Goal: Task Accomplishment & Management: Manage account settings

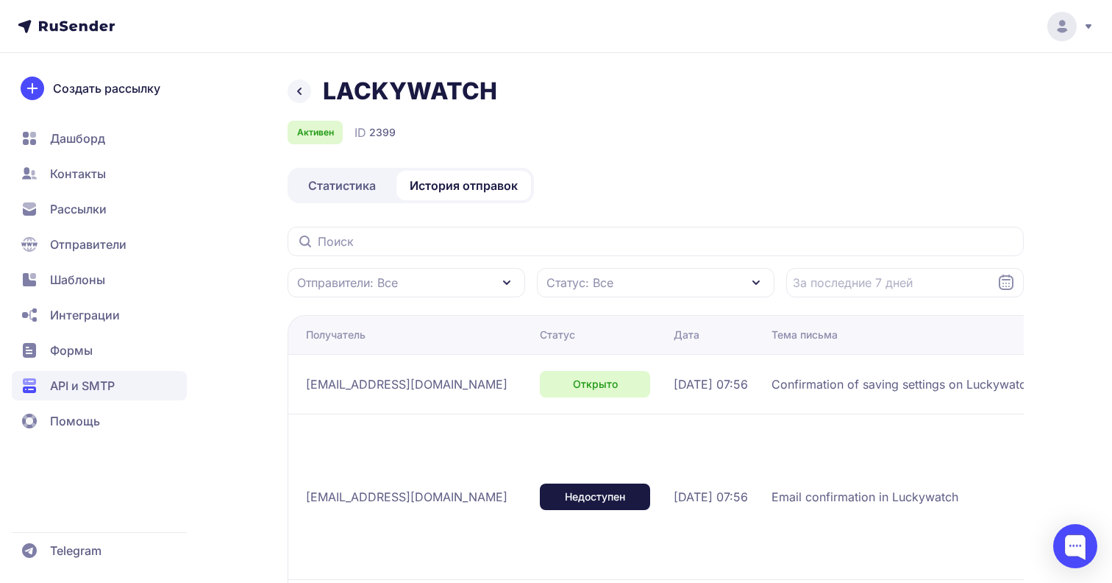
click at [360, 186] on span "Статистика" at bounding box center [342, 186] width 68 height 18
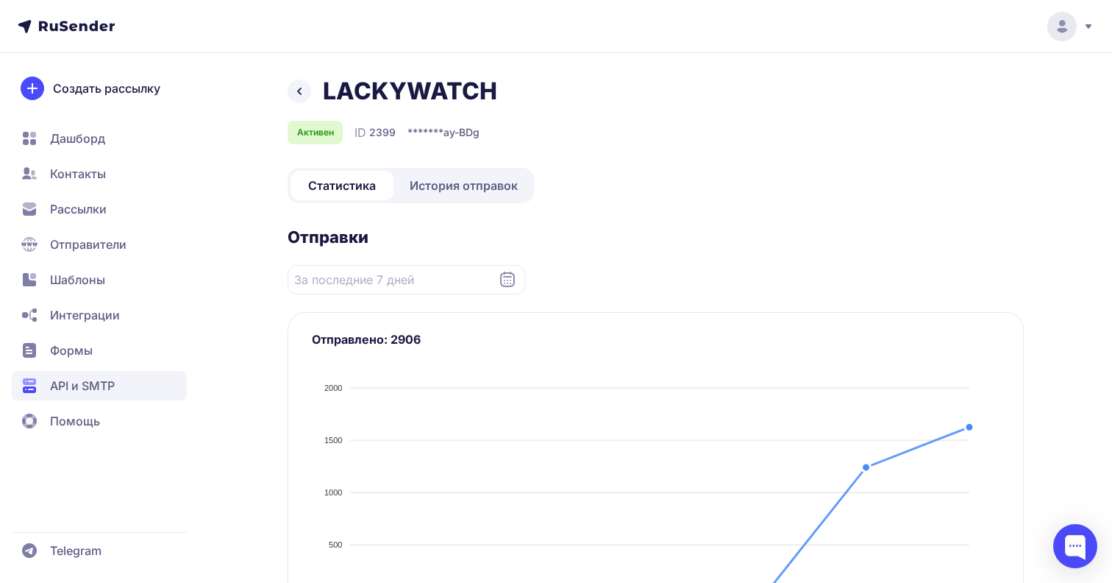
click at [453, 181] on span "История отправок" at bounding box center [464, 186] width 108 height 18
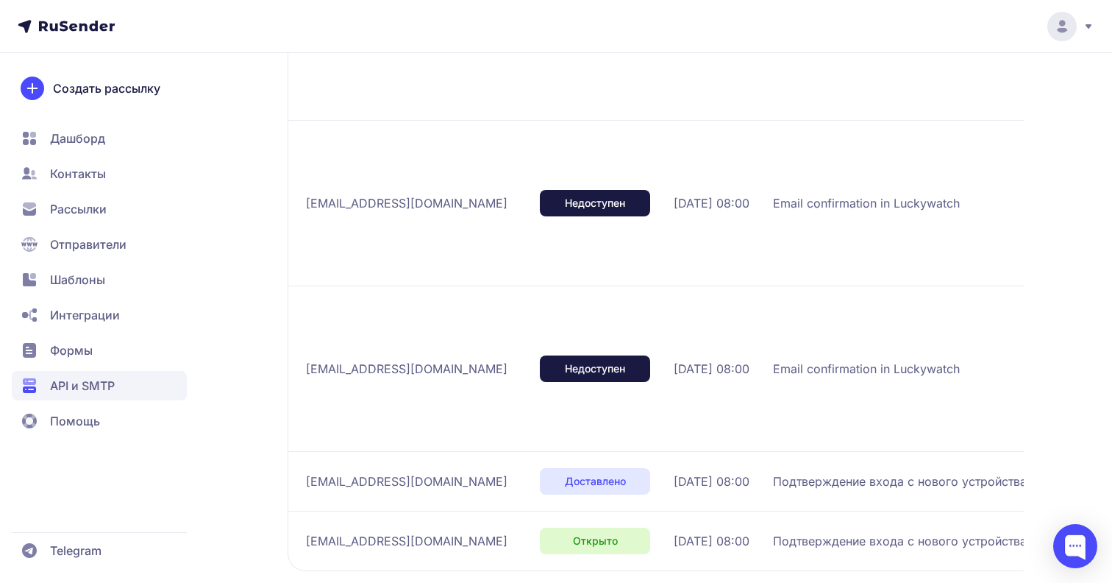
scroll to position [864, 0]
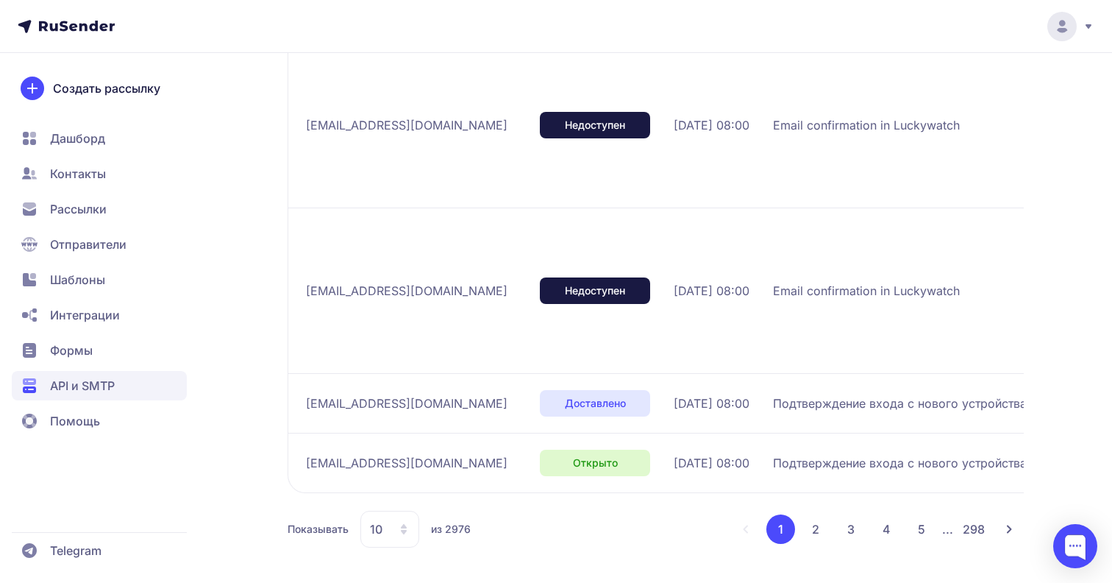
click at [414, 526] on div "10" at bounding box center [389, 528] width 59 height 37
click at [408, 477] on span "100" at bounding box center [449, 481] width 159 height 29
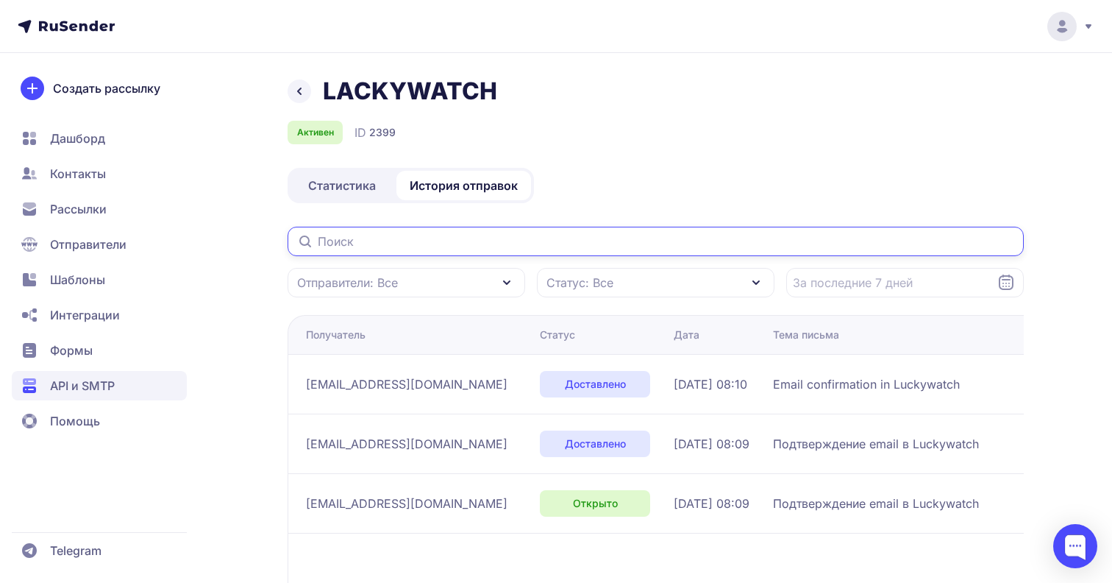
click at [537, 242] on input "text" at bounding box center [656, 241] width 736 height 29
paste input "mushikhan872@gmail.com"
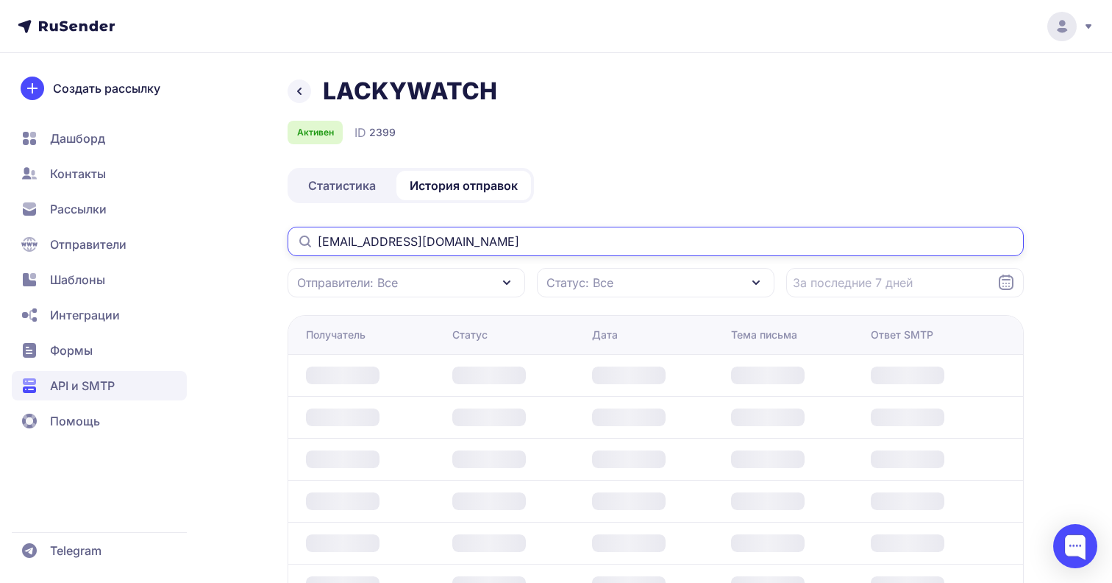
type input "mushikhan872@gmail.com"
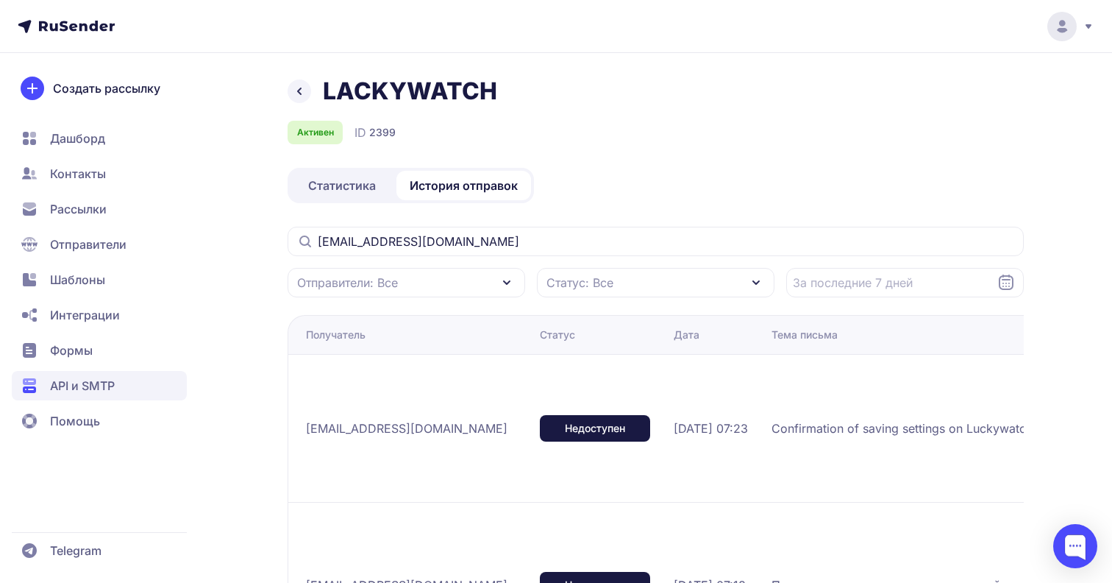
click at [343, 185] on span "Статистика" at bounding box center [342, 186] width 68 height 18
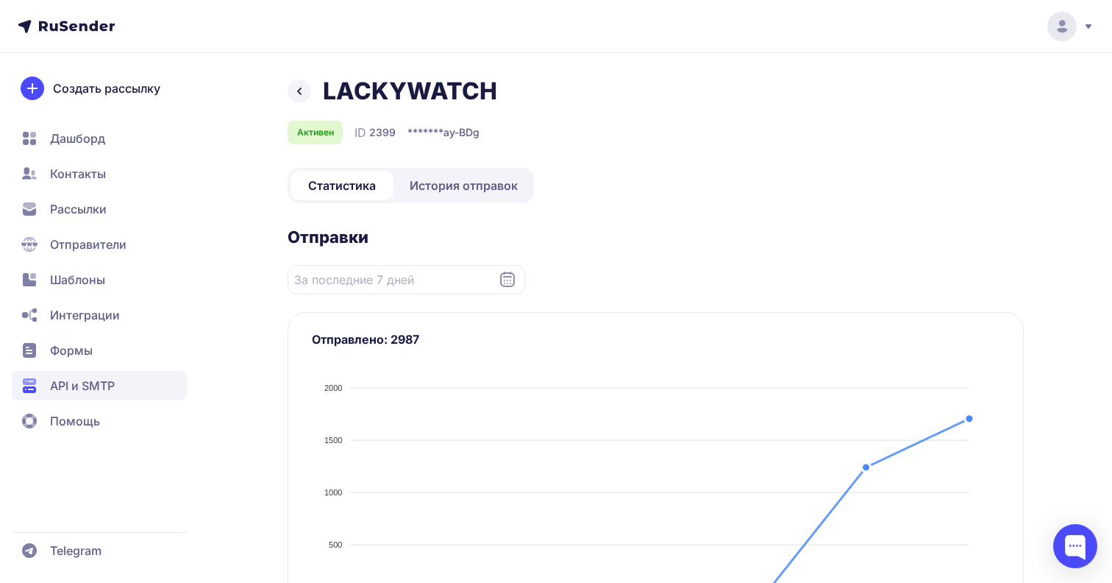
click at [462, 178] on span "История отправок" at bounding box center [464, 186] width 108 height 18
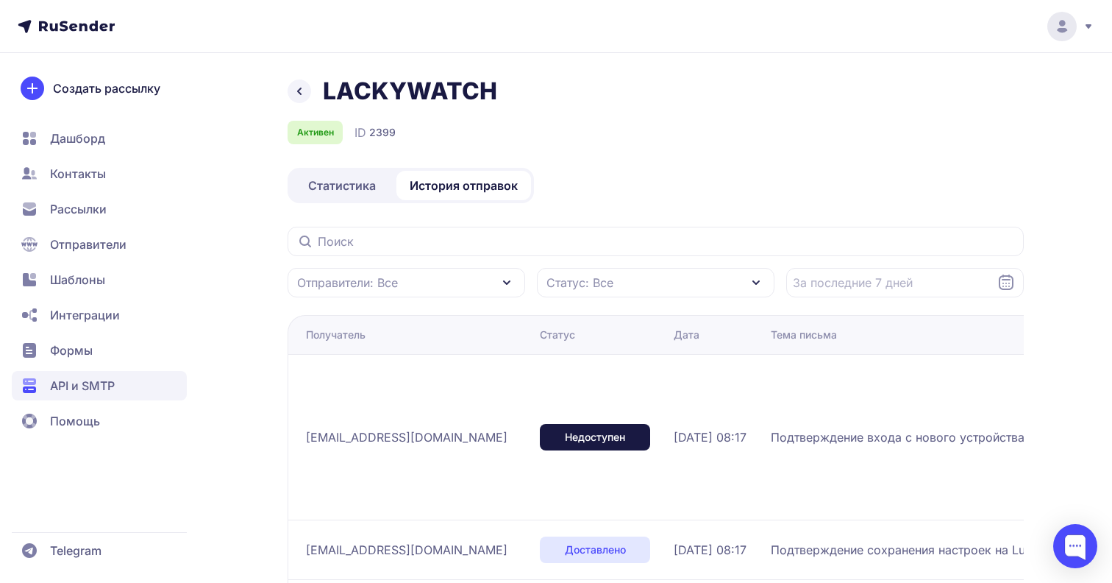
click at [346, 187] on span "Статистика" at bounding box center [342, 186] width 68 height 18
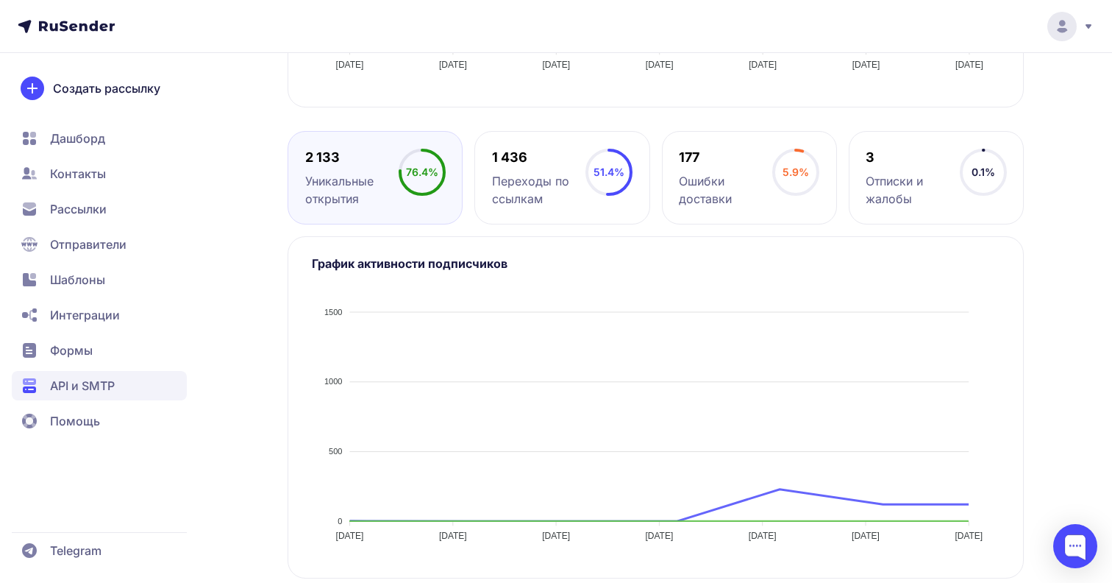
scroll to position [560, 0]
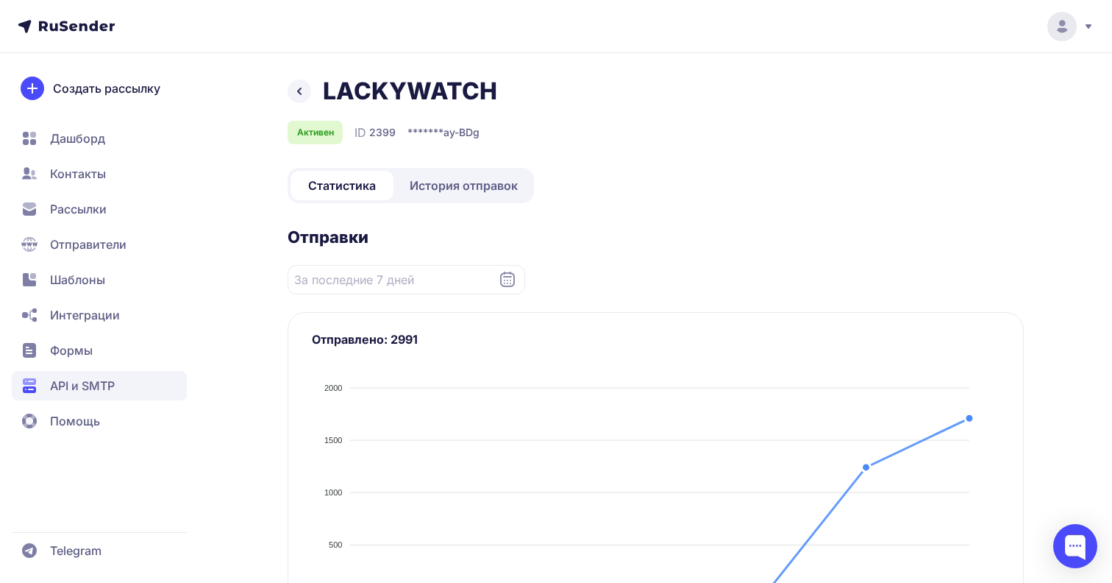
click at [469, 185] on span "История отправок" at bounding box center [464, 186] width 108 height 18
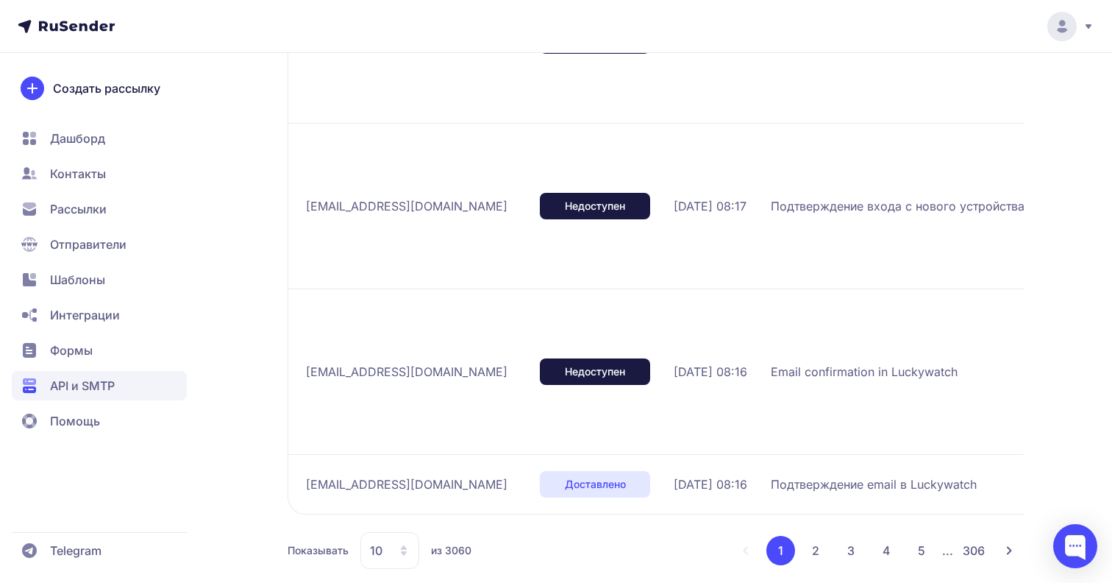
scroll to position [1306, 0]
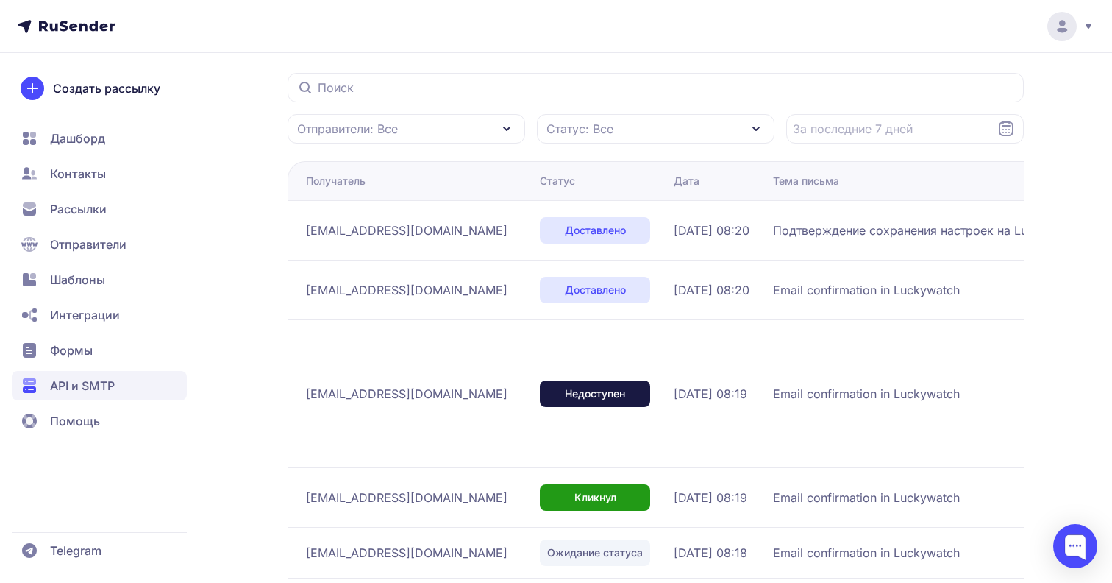
scroll to position [151, 0]
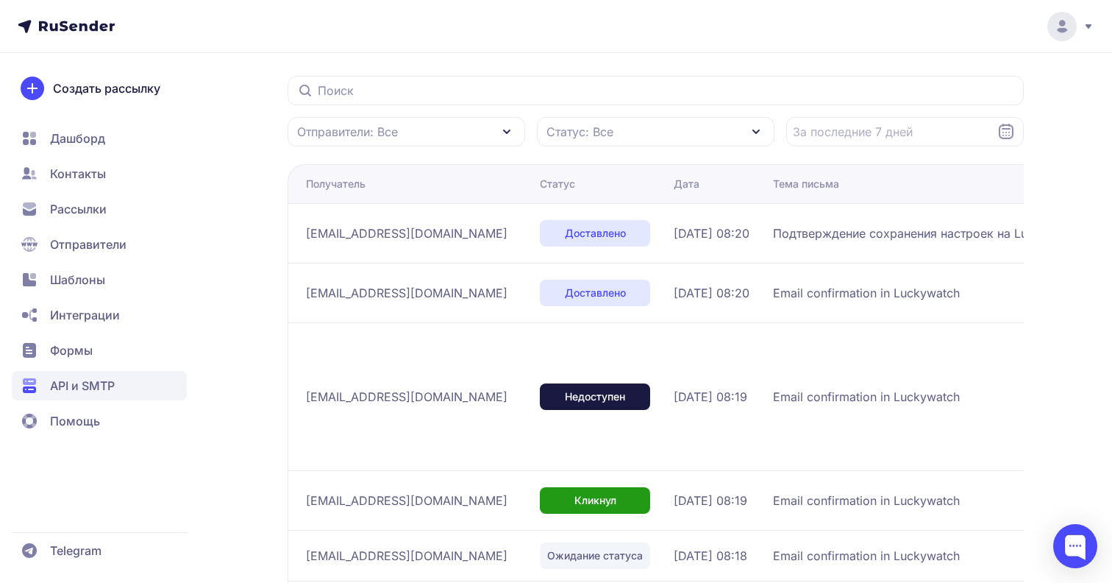
click at [89, 388] on span "API и SMTP" at bounding box center [82, 386] width 65 height 18
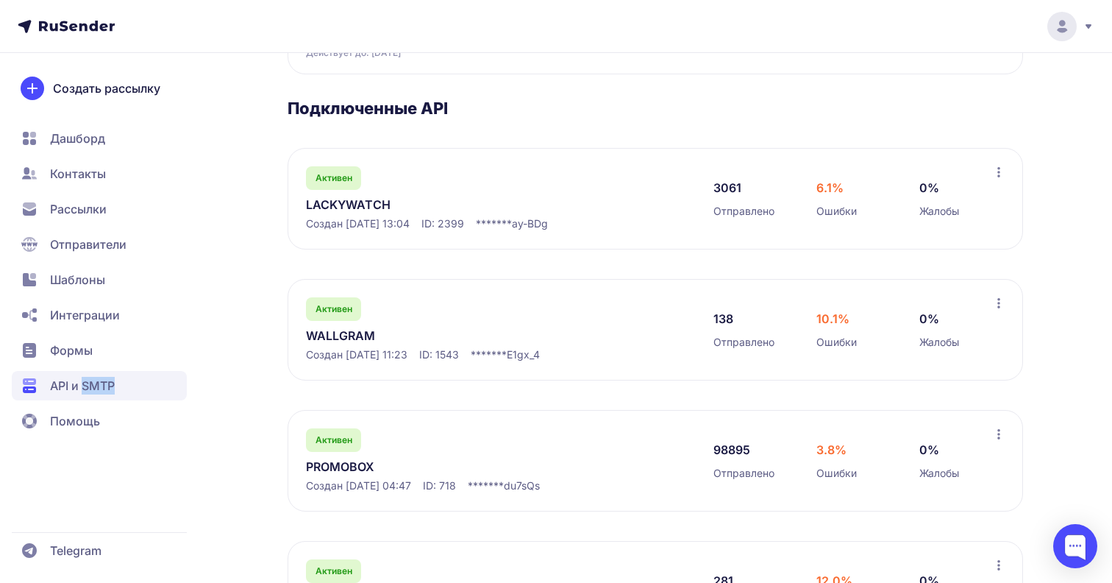
scroll to position [196, 0]
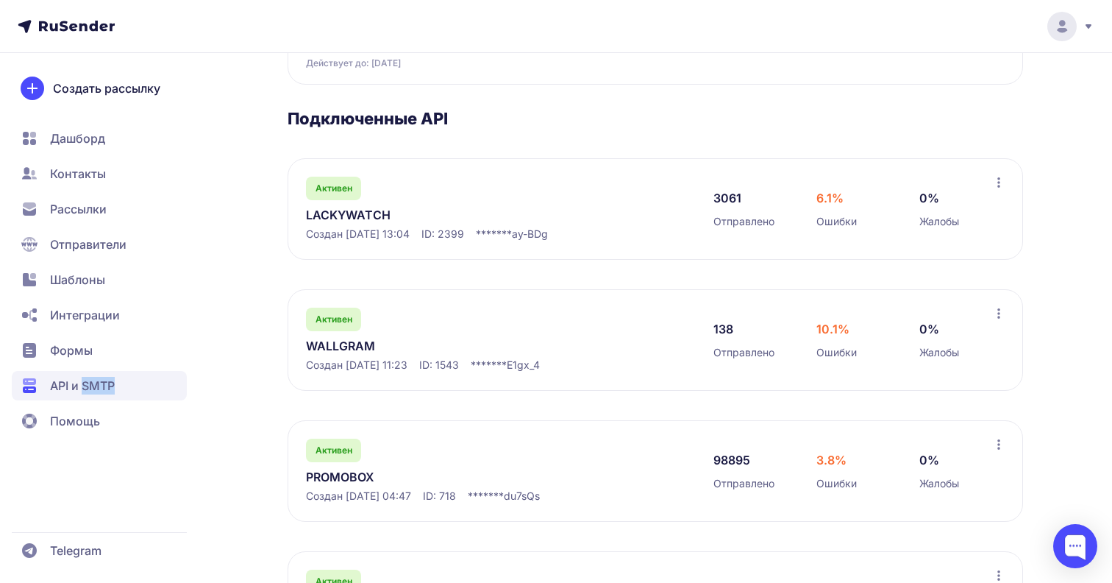
click at [351, 477] on link "PROMOBOX" at bounding box center [457, 477] width 302 height 18
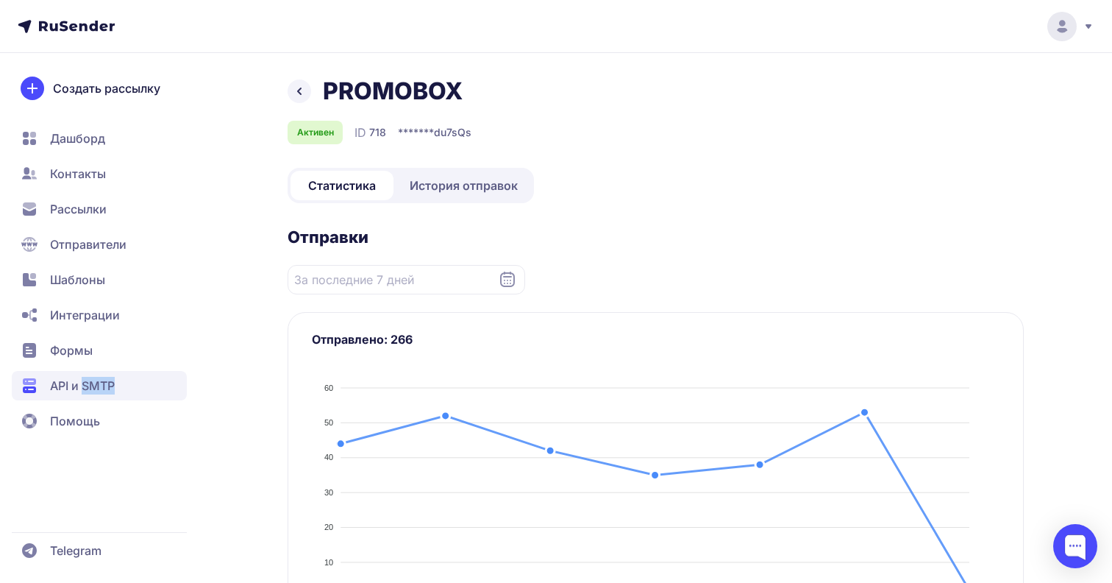
click at [479, 187] on span "История отправок" at bounding box center [464, 186] width 108 height 18
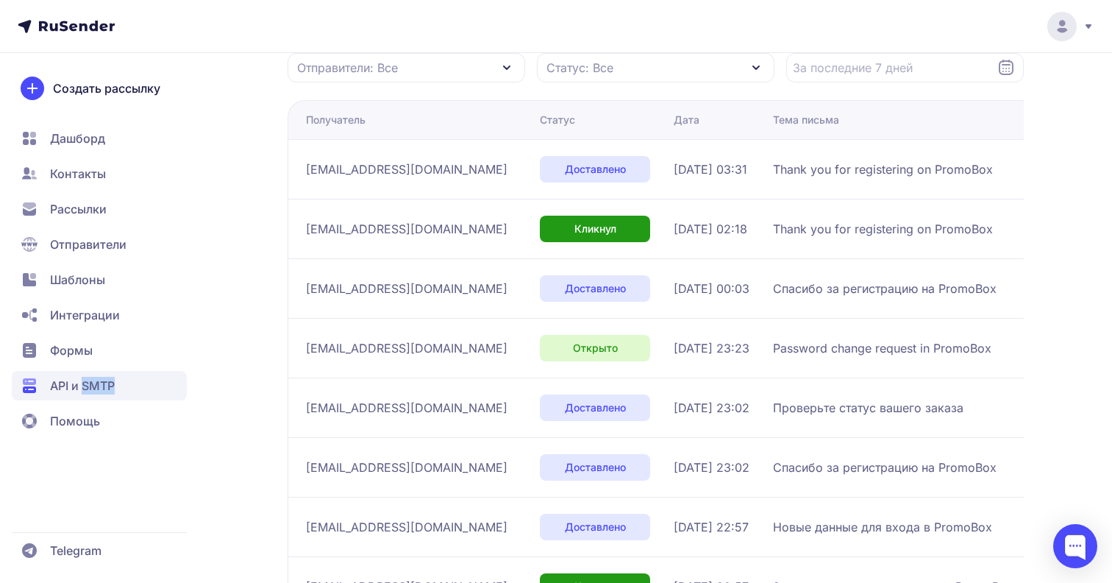
scroll to position [449, 0]
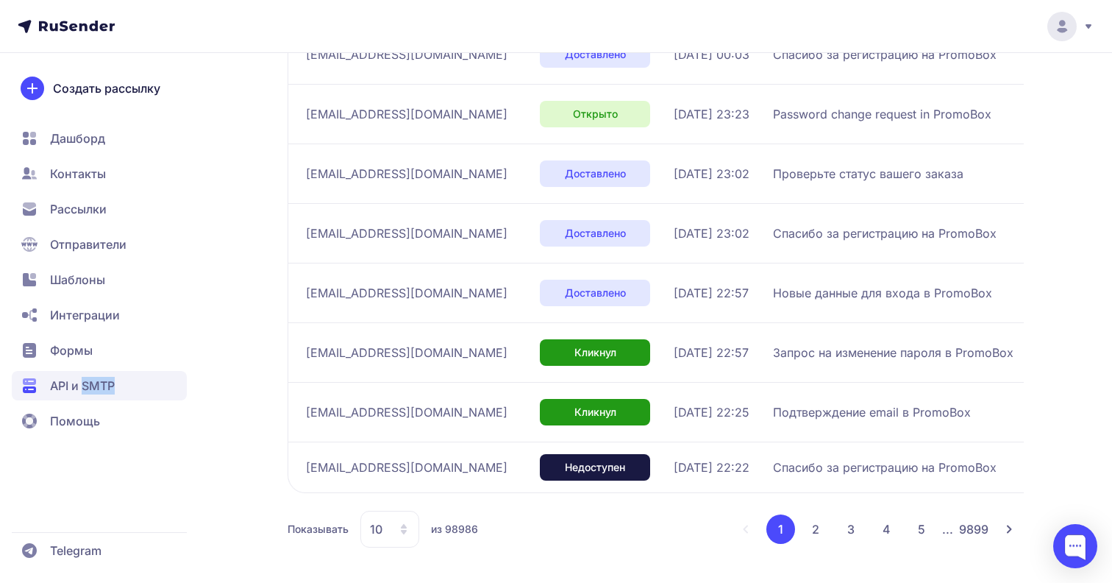
click at [82, 385] on span "API и SMTP" at bounding box center [82, 386] width 65 height 18
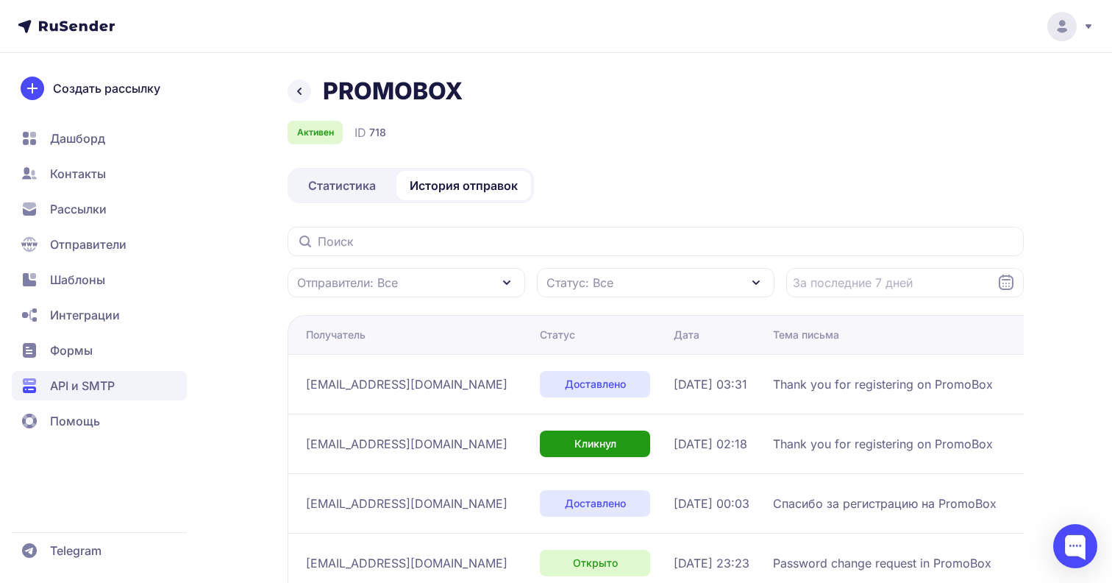
click at [82, 385] on span "API и SMTP" at bounding box center [82, 386] width 65 height 18
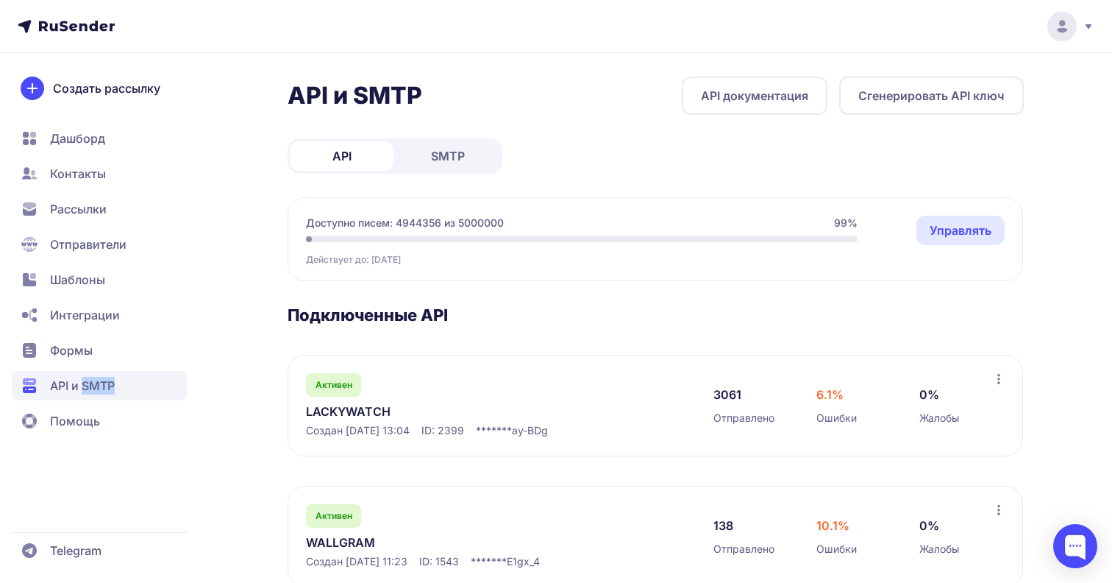
click at [444, 162] on span "SMTP" at bounding box center [448, 156] width 34 height 18
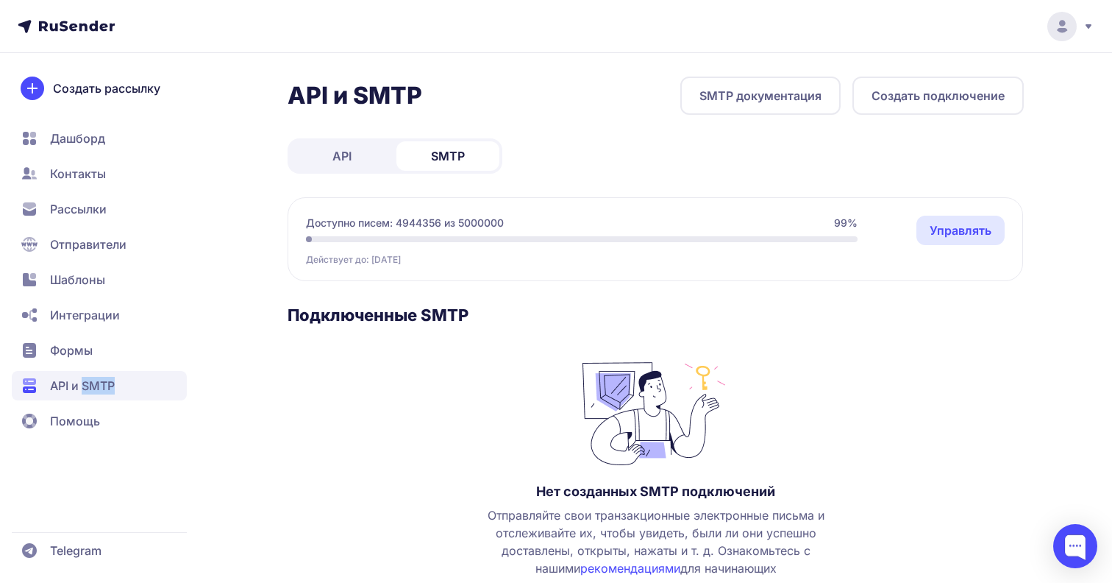
click at [455, 160] on span "SMTP" at bounding box center [448, 156] width 34 height 18
click at [446, 161] on span "SMTP" at bounding box center [448, 156] width 34 height 18
click at [355, 149] on link "API" at bounding box center [342, 155] width 103 height 29
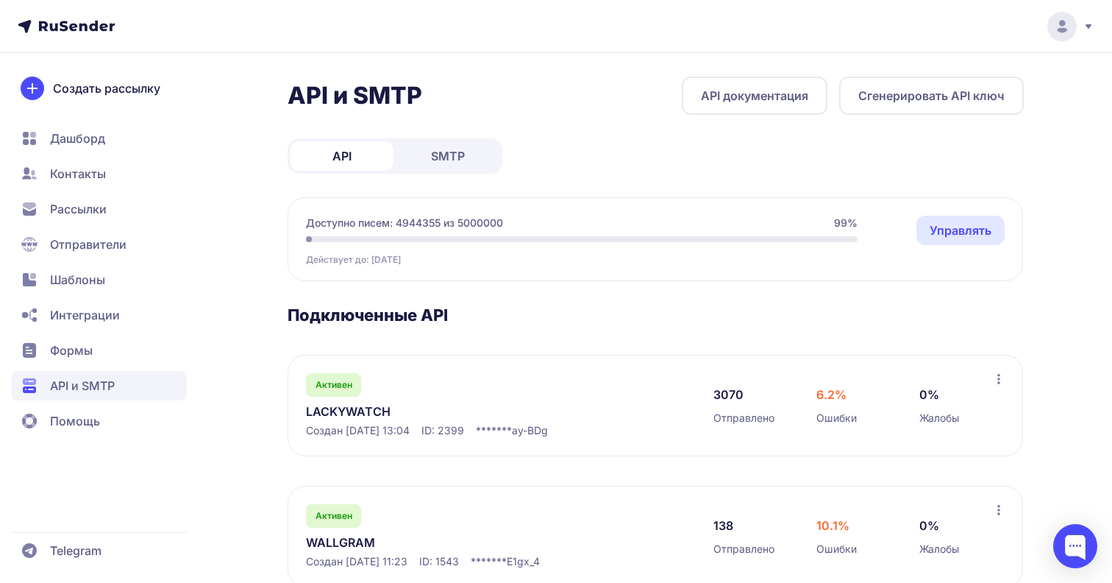
click at [388, 415] on link "LACKYWATCH" at bounding box center [457, 411] width 302 height 18
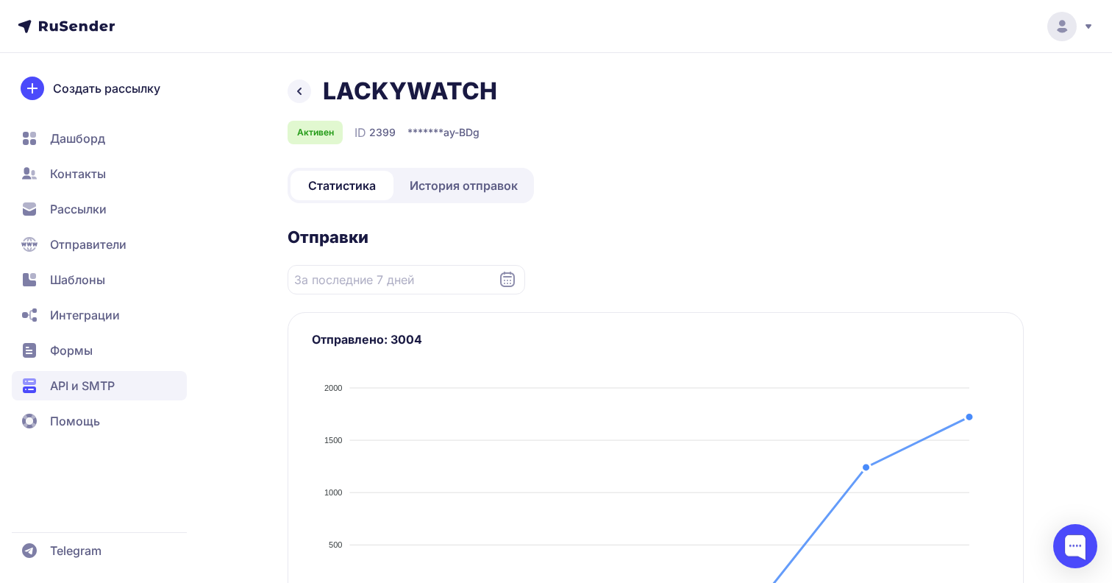
click at [462, 186] on span "История отправок" at bounding box center [464, 186] width 108 height 18
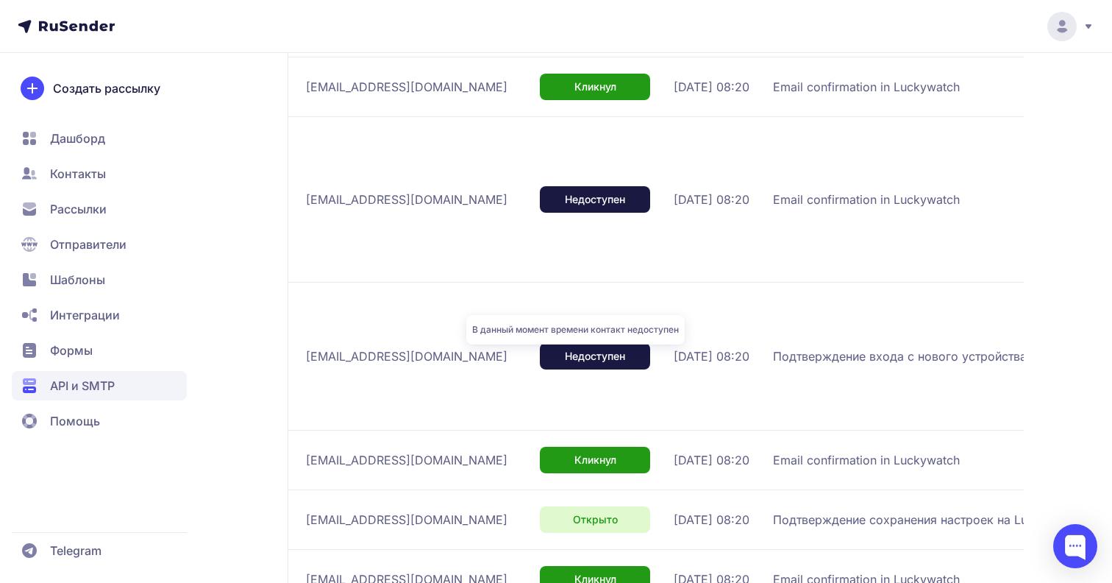
scroll to position [552, 0]
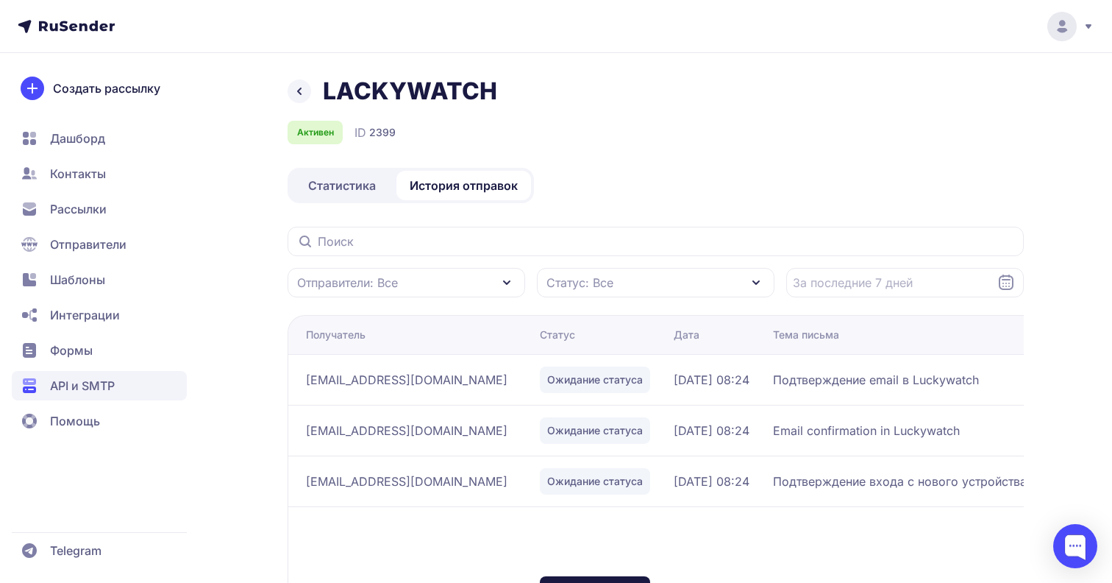
click at [719, 134] on div "Активен ID 2399" at bounding box center [656, 133] width 736 height 24
